Goal: Task Accomplishment & Management: Manage account settings

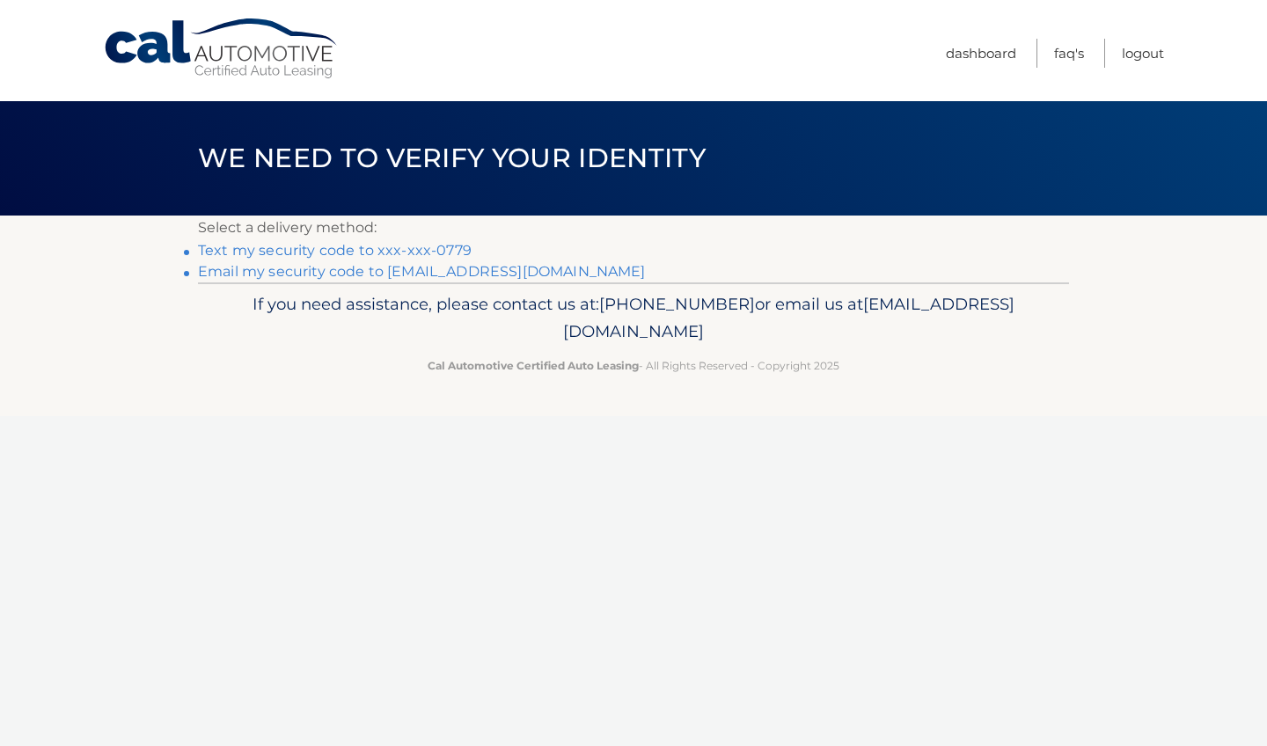
click at [414, 250] on link "Text my security code to xxx-xxx-0779" at bounding box center [335, 250] width 274 height 17
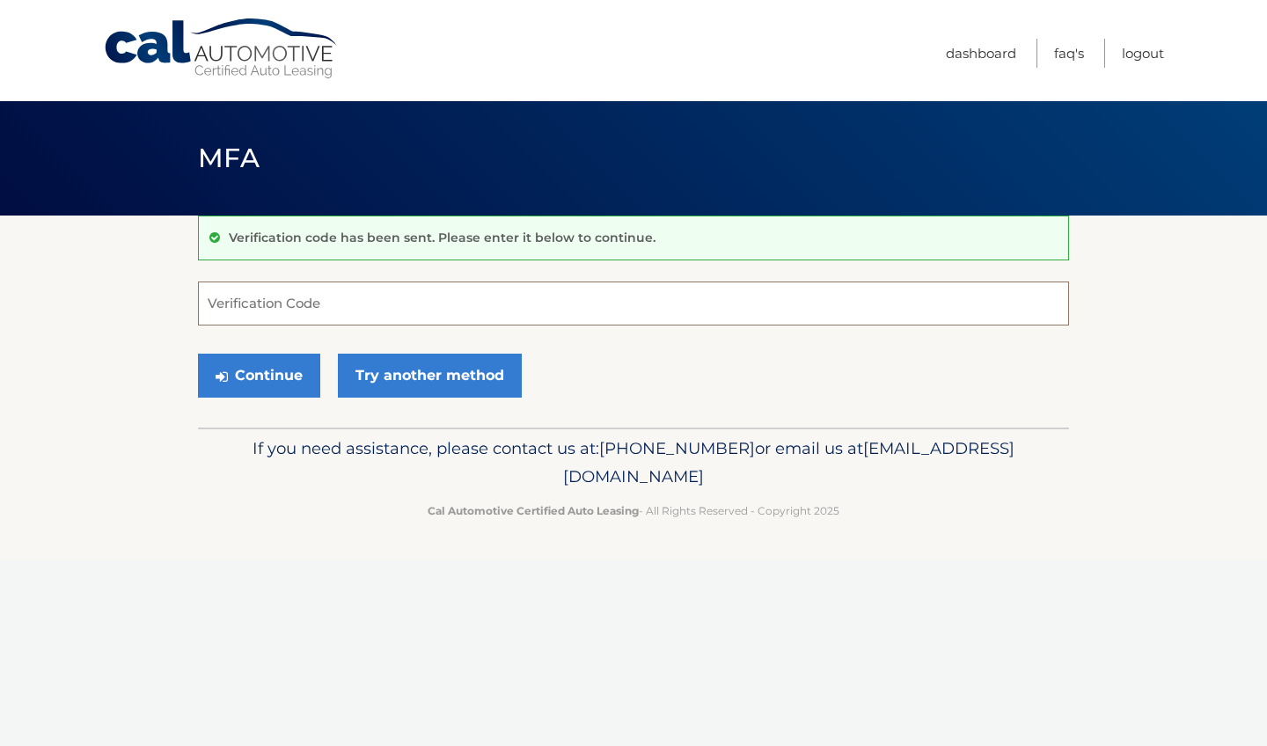
click at [300, 307] on input "Verification Code" at bounding box center [633, 304] width 871 height 44
type input "173904"
click at [245, 392] on button "Continue" at bounding box center [259, 376] width 122 height 44
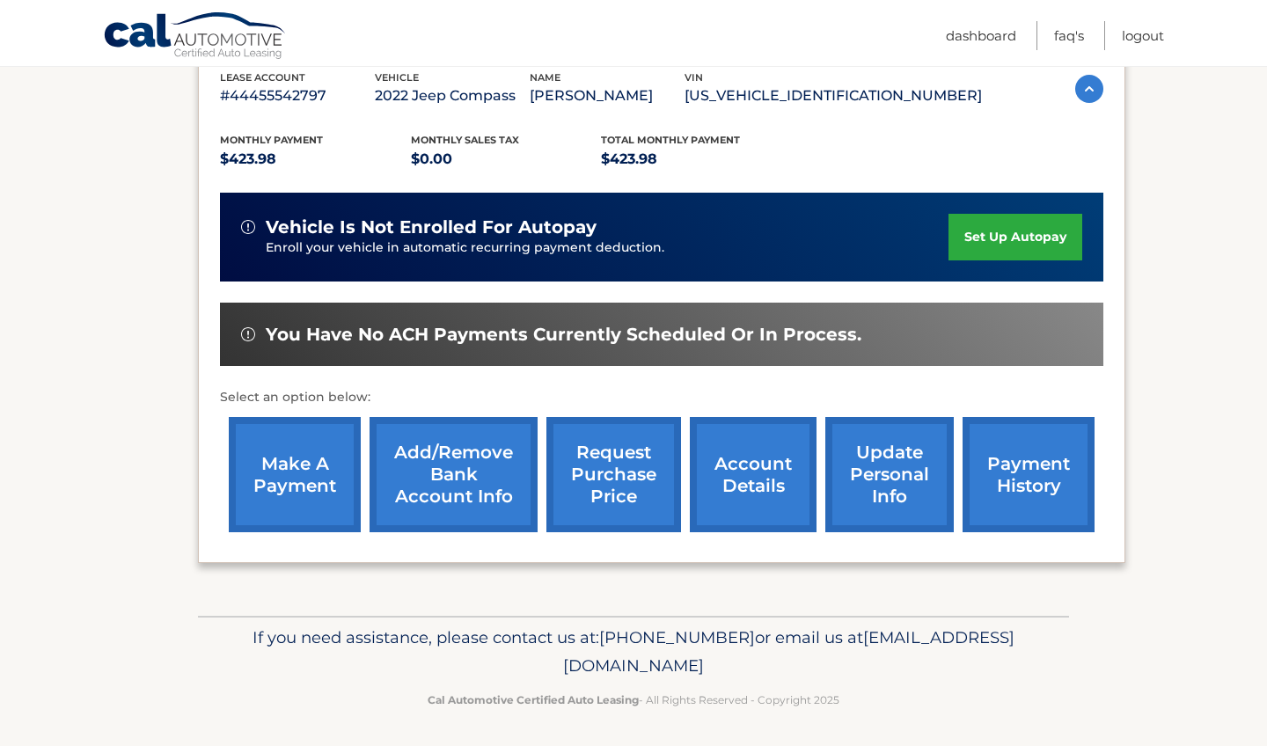
scroll to position [316, 0]
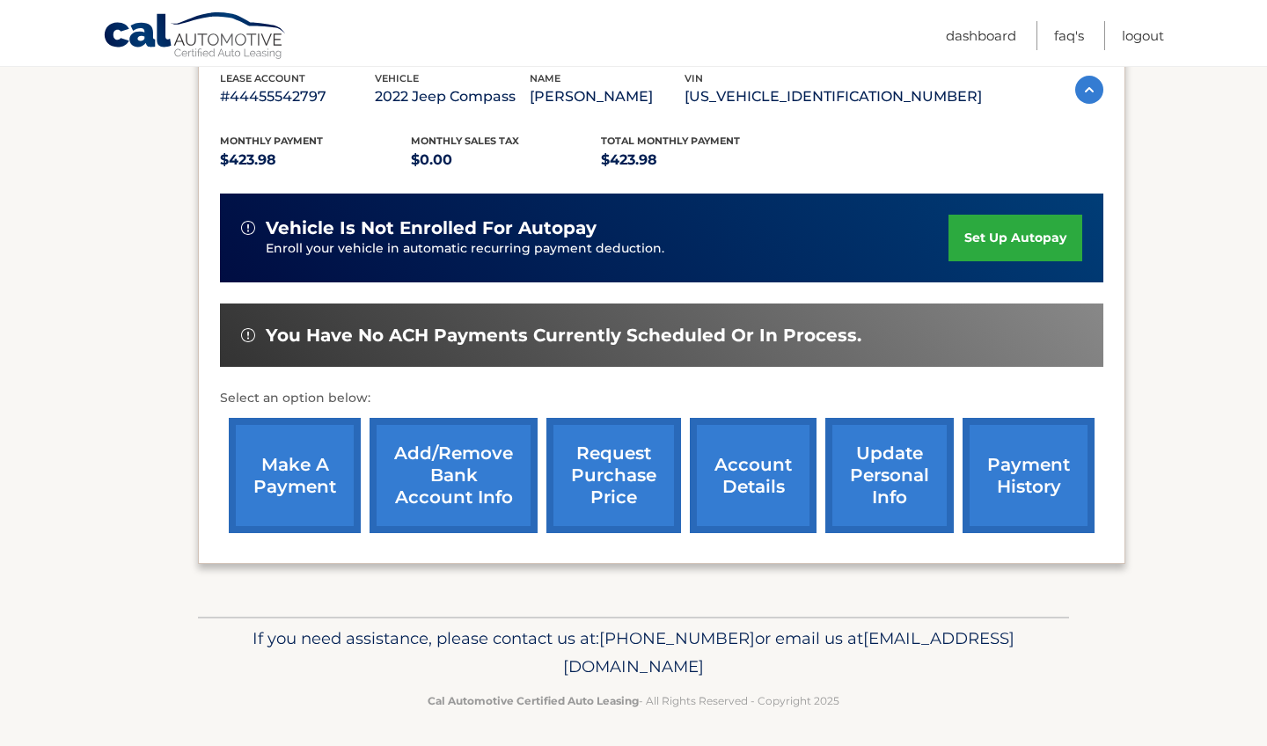
click at [762, 499] on link "account details" at bounding box center [753, 475] width 127 height 115
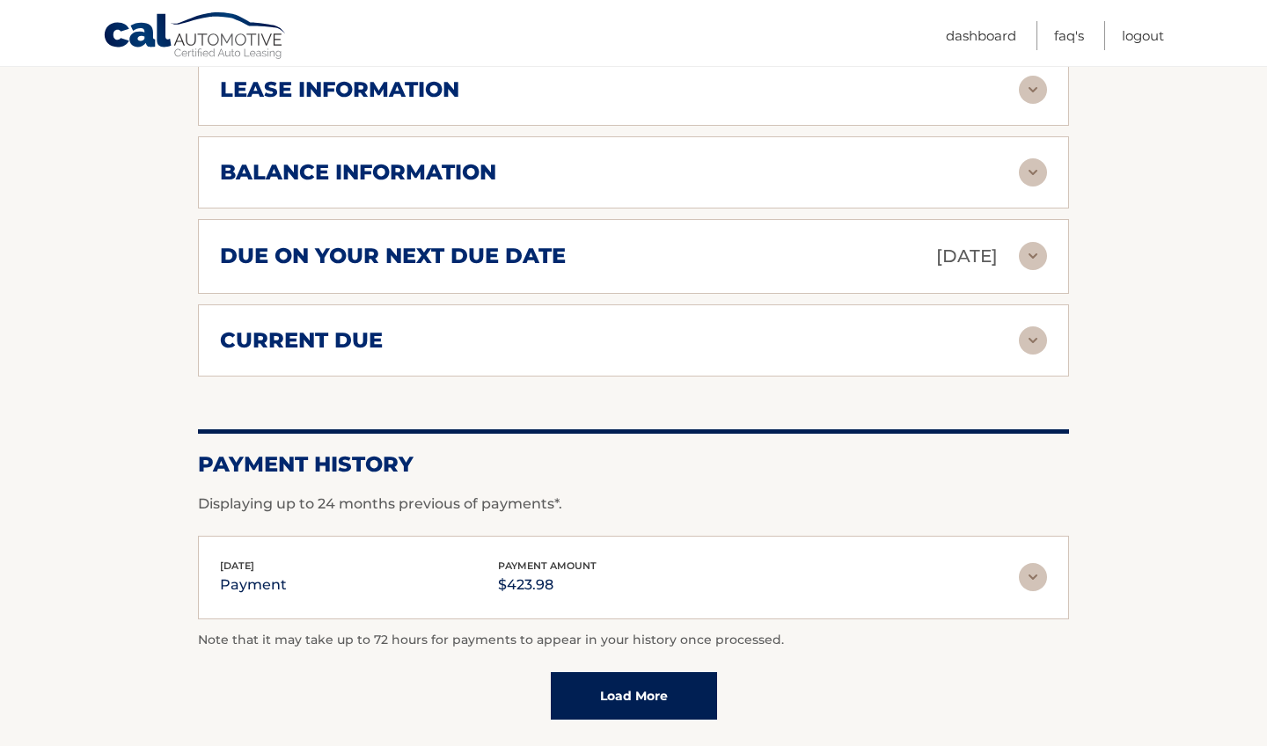
scroll to position [1059, 0]
click at [623, 671] on link "Load More" at bounding box center [634, 695] width 166 height 48
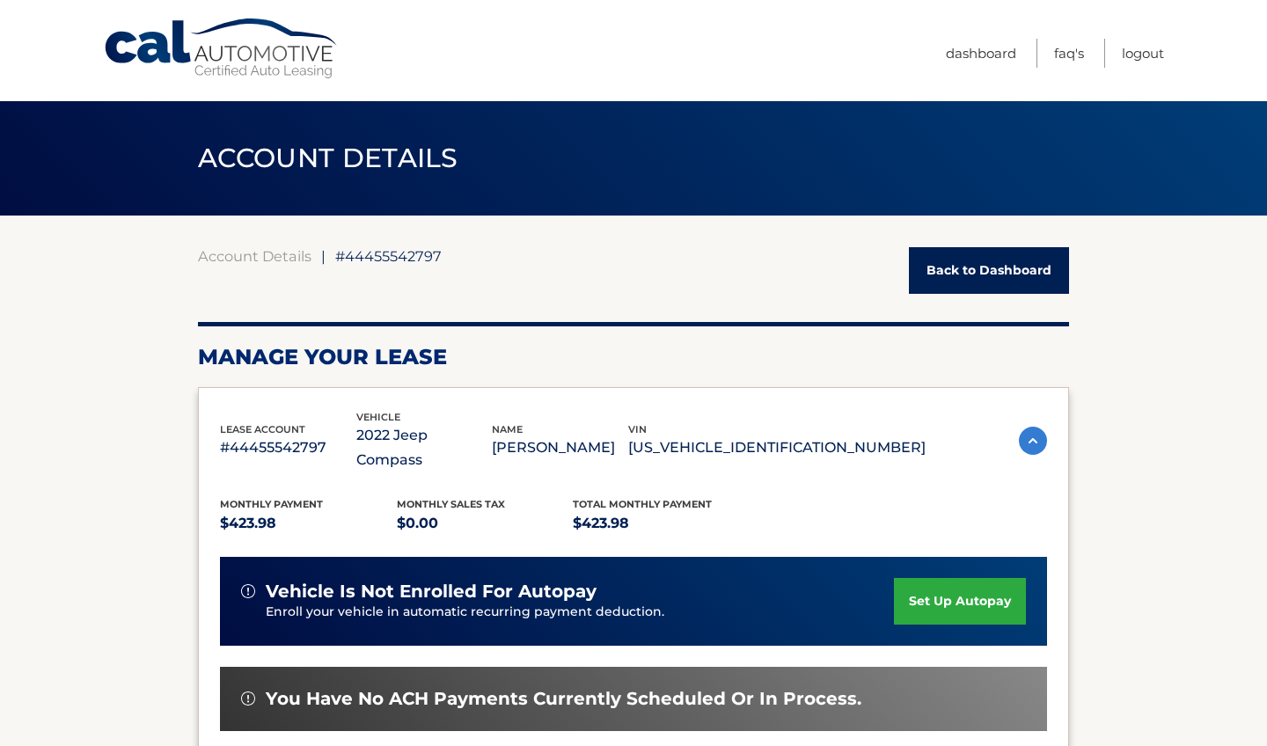
scroll to position [0, 0]
click at [1149, 60] on link "Logout" at bounding box center [1143, 53] width 42 height 29
